Goal: Information Seeking & Learning: Learn about a topic

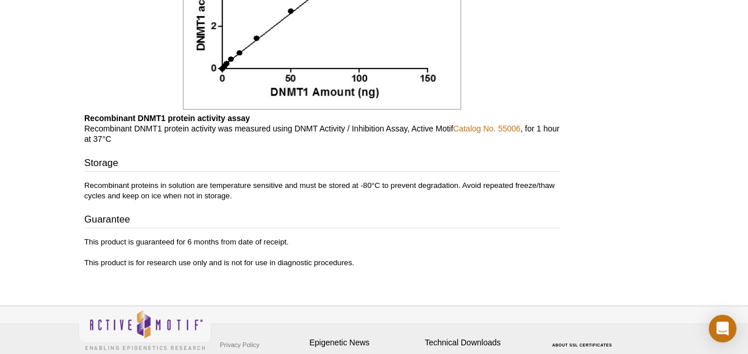
scroll to position [1146, 0]
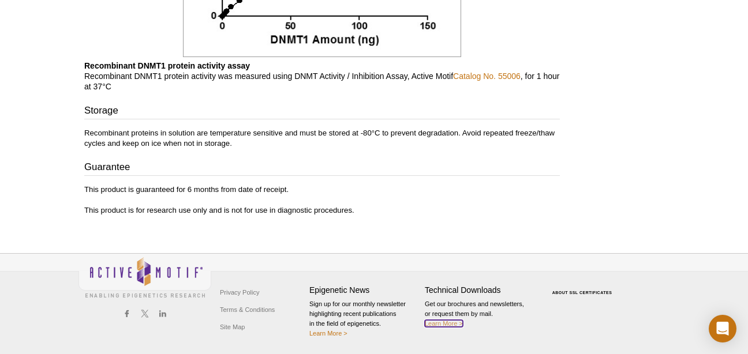
click at [460, 325] on link "Learn More >" at bounding box center [444, 323] width 38 height 7
click at [451, 321] on link "Learn More >" at bounding box center [444, 323] width 38 height 7
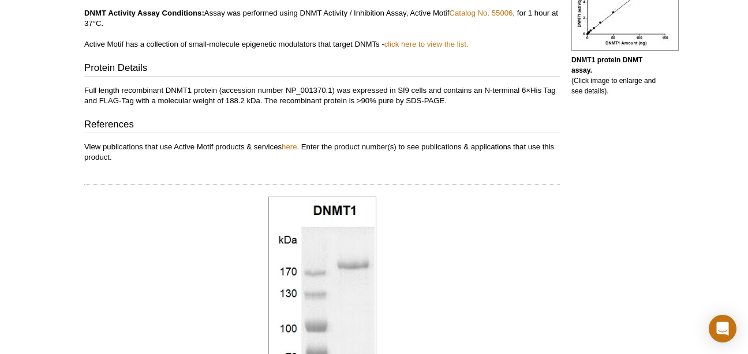
scroll to position [494, 0]
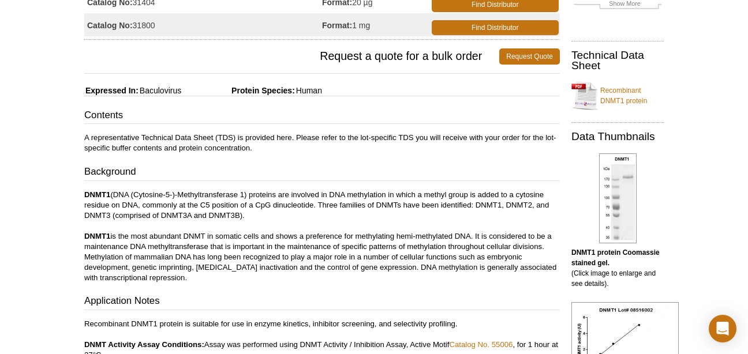
scroll to position [158, 0]
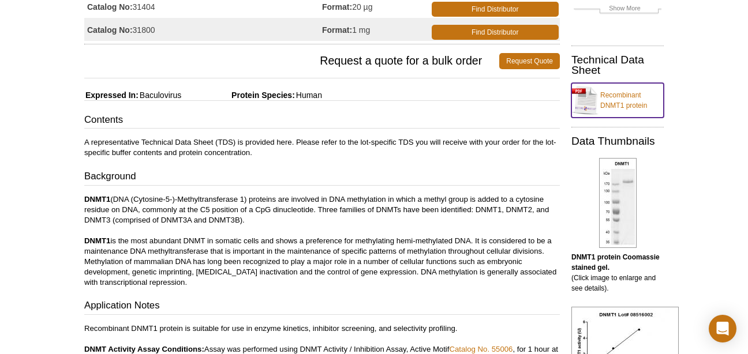
click at [620, 106] on link "Recombinant DNMT1 protein" at bounding box center [617, 100] width 92 height 35
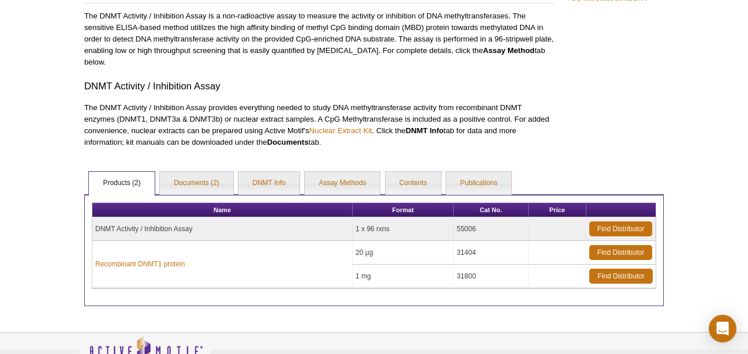
scroll to position [126, 0]
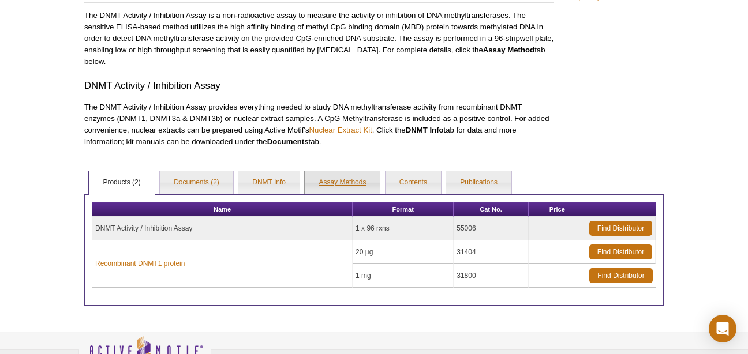
click at [355, 182] on link "Assay Methods" at bounding box center [342, 182] width 75 height 23
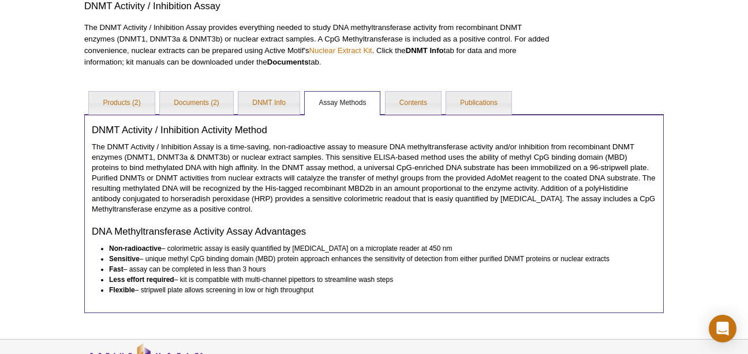
scroll to position [207, 0]
click at [264, 112] on link "DNMT Info" at bounding box center [268, 102] width 61 height 23
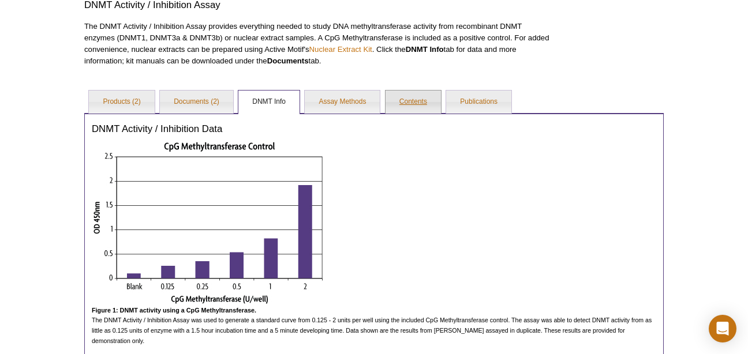
click at [403, 102] on link "Contents" at bounding box center [412, 102] width 55 height 23
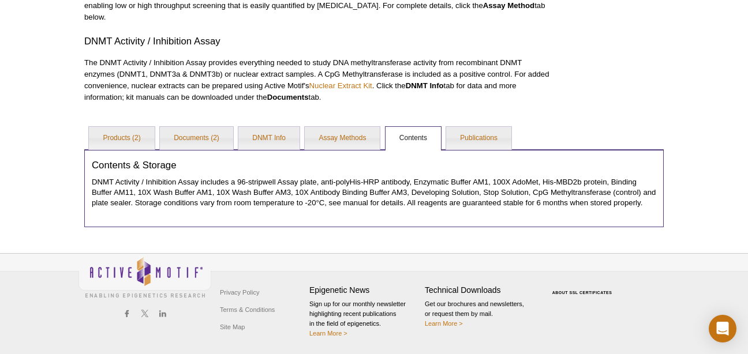
scroll to position [171, 0]
click at [205, 134] on link "Documents (2)" at bounding box center [196, 138] width 73 height 23
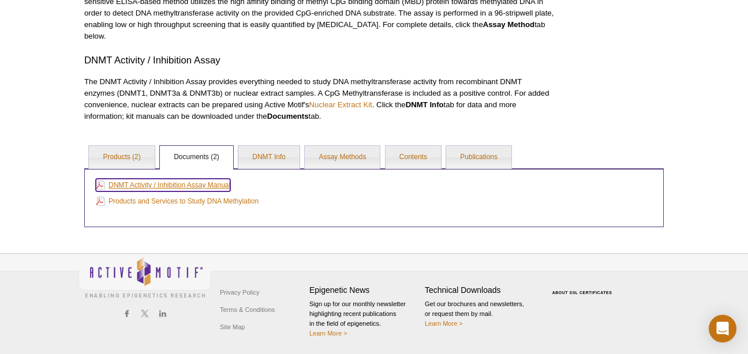
click at [160, 186] on link "DNMT Activity / Inhibition Assay Manual" at bounding box center [163, 185] width 134 height 13
